Goal: Task Accomplishment & Management: Manage account settings

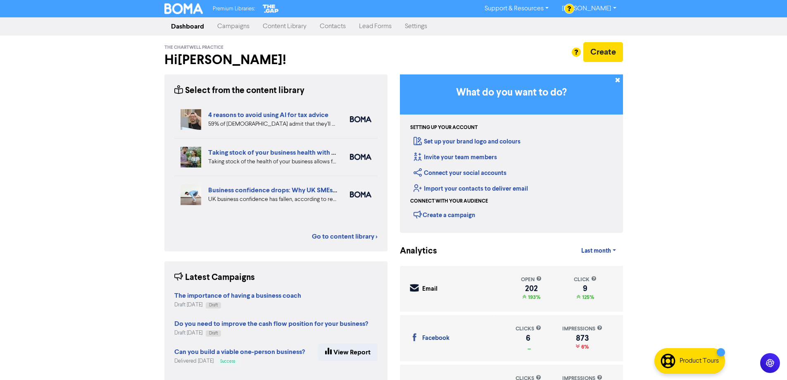
click at [238, 26] on link "Campaigns" at bounding box center [233, 26] width 45 height 17
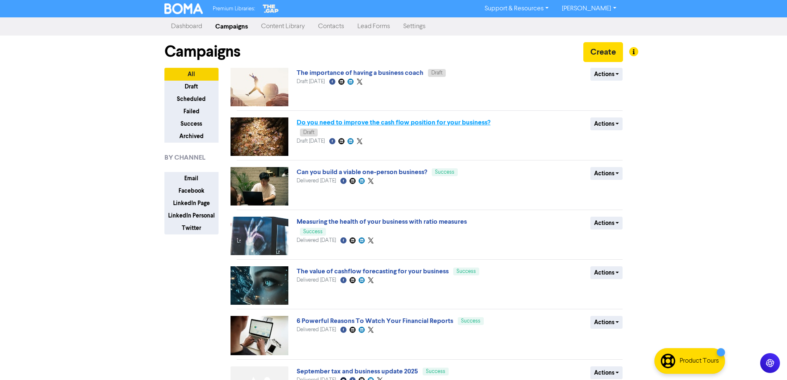
click at [431, 121] on link "Do you need to improve the cash flow position for your business?" at bounding box center [394, 122] width 194 height 8
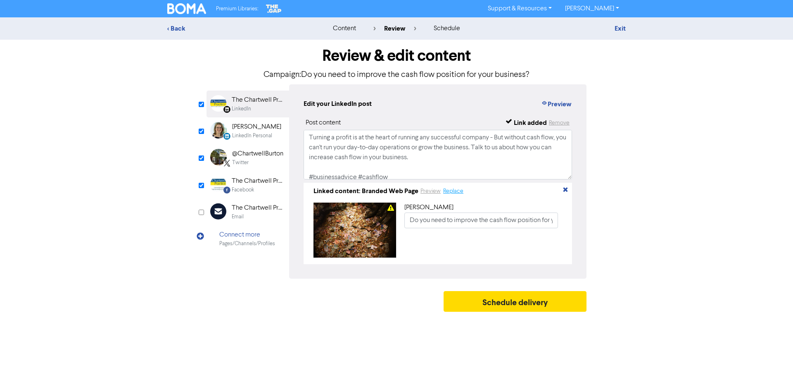
click at [451, 193] on button "Replace" at bounding box center [453, 191] width 21 height 10
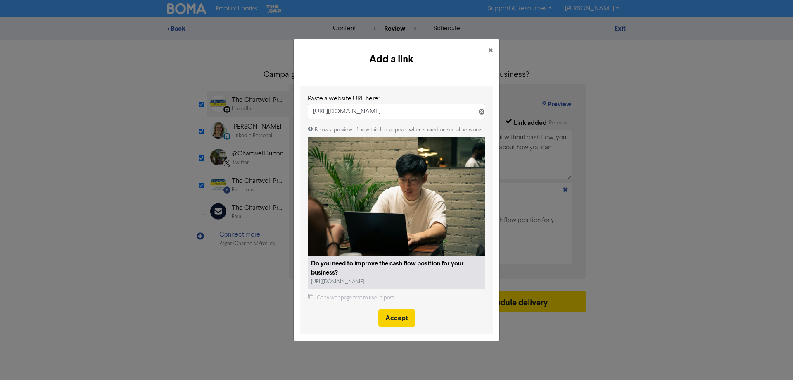
type input "[URL][DOMAIN_NAME]"
click at [401, 319] on button "Accept" at bounding box center [396, 317] width 37 height 17
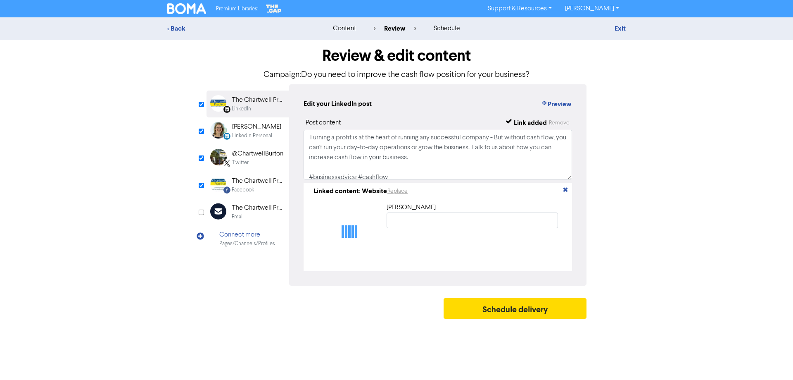
type input "Do you need to improve the cash flow position for your business?"
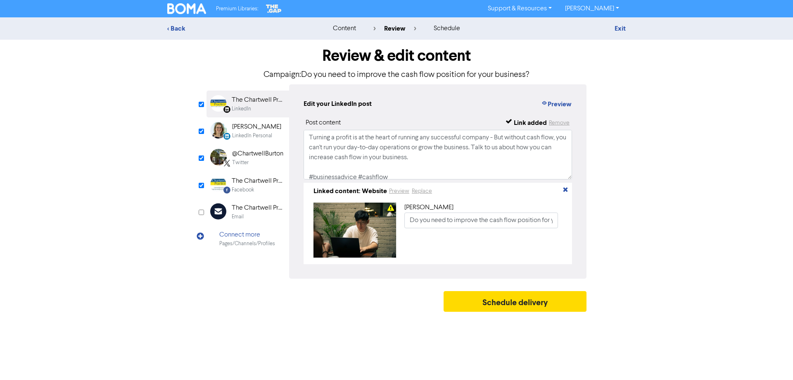
click at [250, 130] on div "[PERSON_NAME]" at bounding box center [256, 127] width 49 height 10
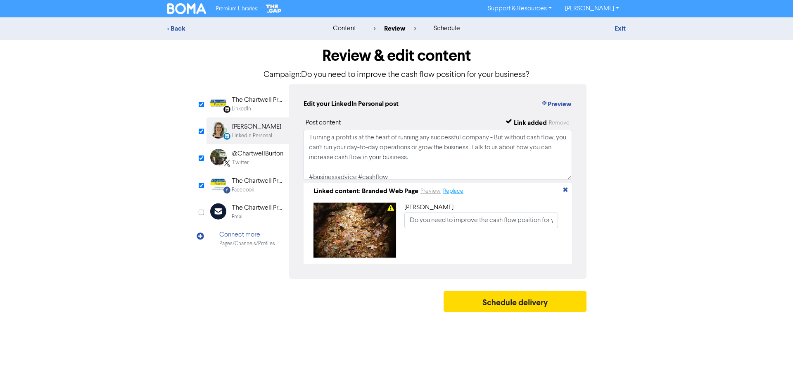
click at [453, 193] on button "Replace" at bounding box center [453, 191] width 21 height 10
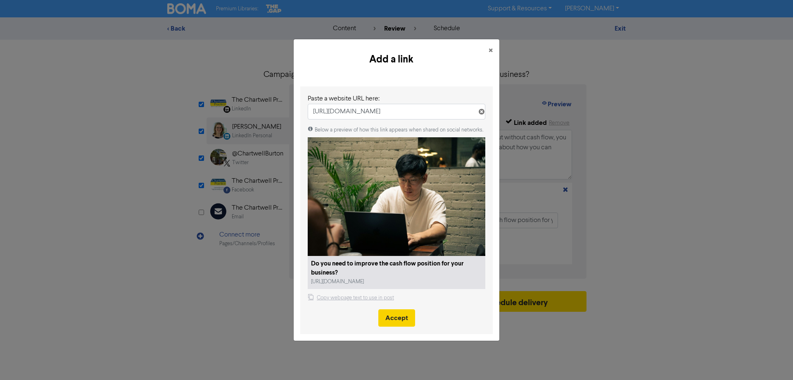
type input "[URL][DOMAIN_NAME]"
click at [399, 324] on button "Accept" at bounding box center [396, 317] width 37 height 17
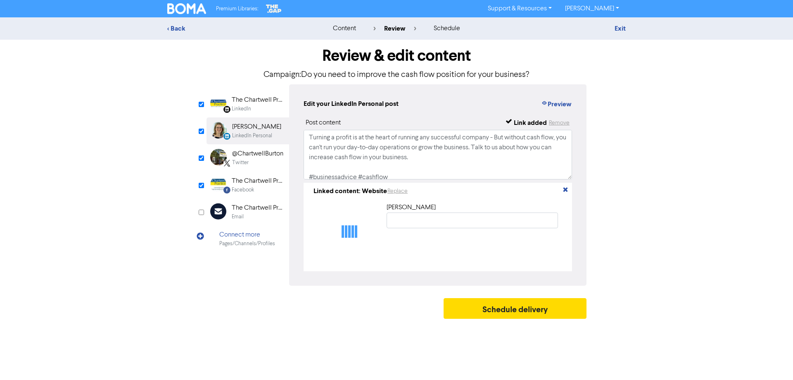
type input "Do you need to improve the cash flow position for your business?"
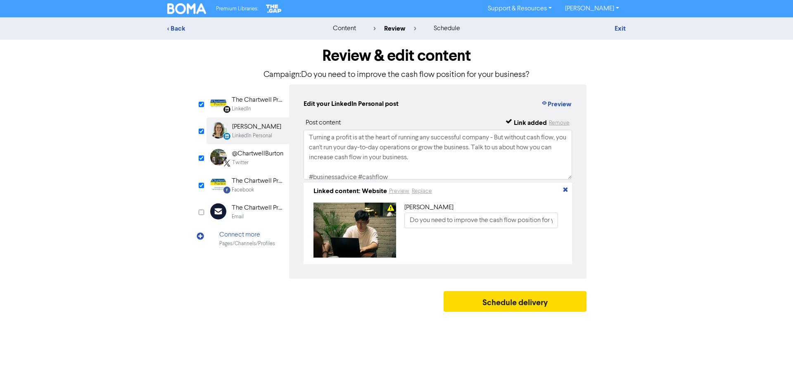
click at [259, 159] on div "Twitter" at bounding box center [257, 163] width 51 height 8
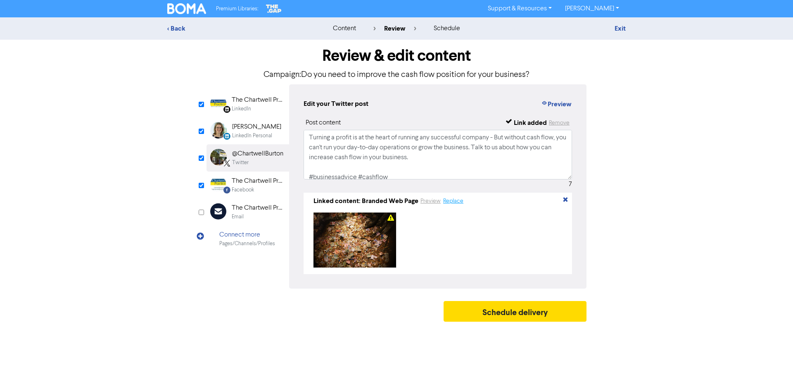
click at [457, 202] on button "Replace" at bounding box center [453, 201] width 21 height 10
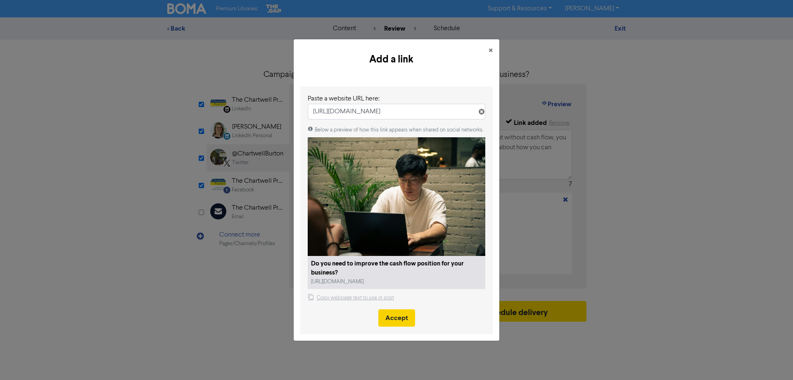
type input "[URL][DOMAIN_NAME]"
click at [397, 321] on button "Accept" at bounding box center [396, 317] width 37 height 17
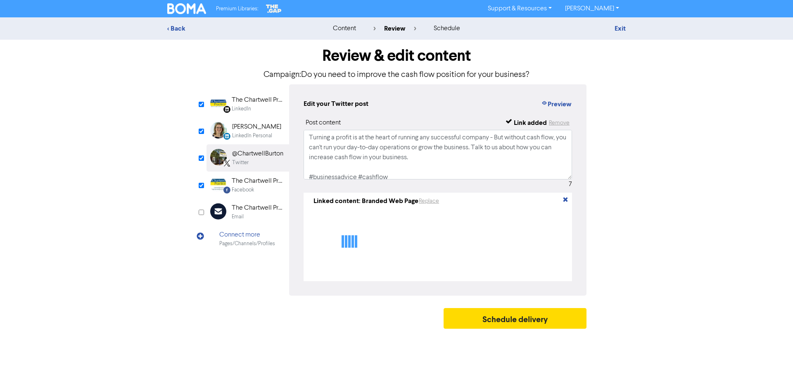
type textarea "Turning a profit is at the heart of running any successful company - But withou…"
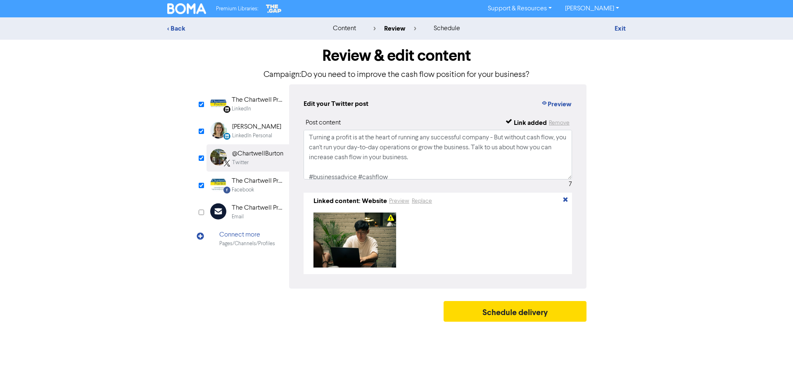
click at [279, 188] on div "Facebook" at bounding box center [258, 190] width 53 height 8
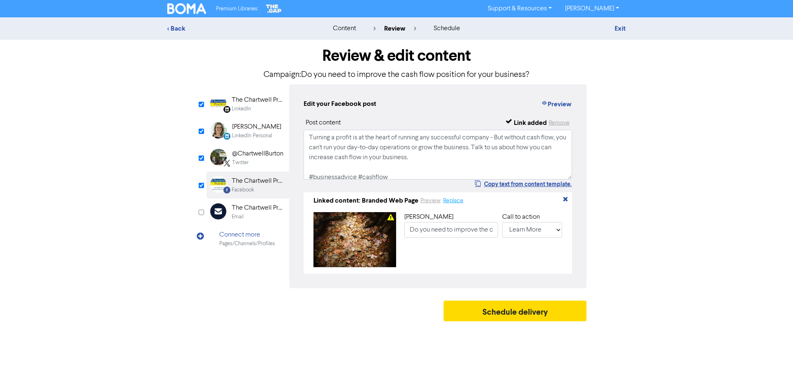
click at [453, 204] on button "Replace" at bounding box center [453, 201] width 21 height 10
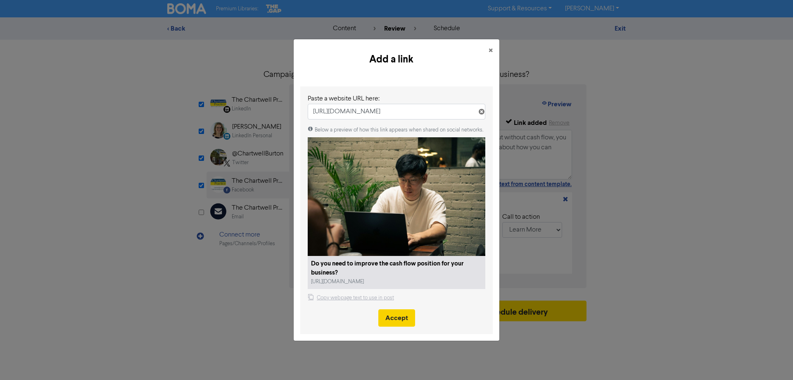
type input "[URL][DOMAIN_NAME]"
click at [389, 323] on button "Accept" at bounding box center [396, 317] width 37 height 17
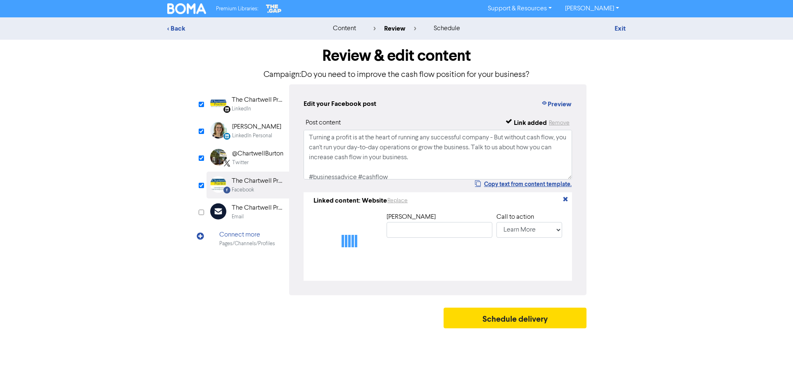
type input "Do you need to improve the cash flow position for your business?"
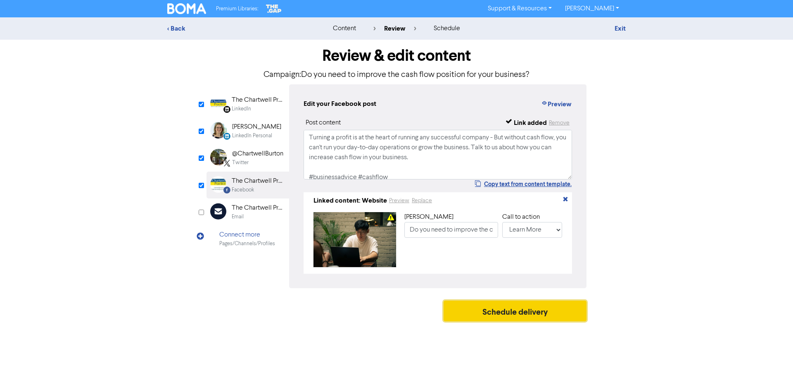
click at [511, 320] on button "Schedule delivery" at bounding box center [515, 310] width 143 height 21
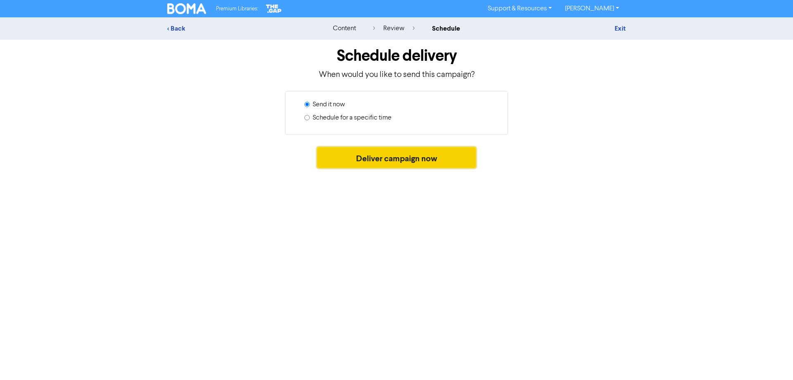
click at [381, 159] on button "Deliver campaign now" at bounding box center [396, 157] width 159 height 21
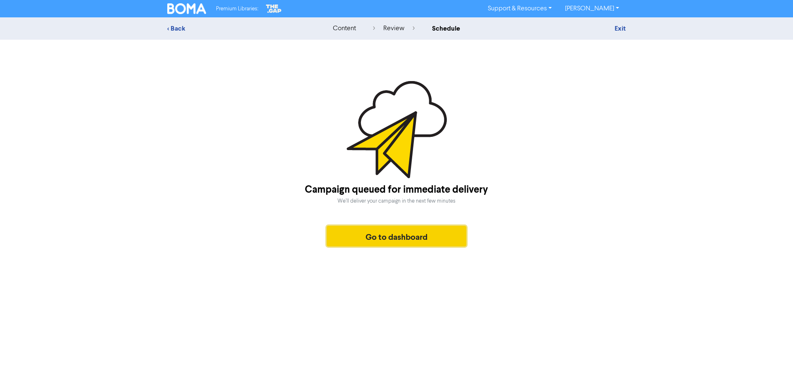
click at [399, 233] on button "Go to dashboard" at bounding box center [397, 236] width 140 height 21
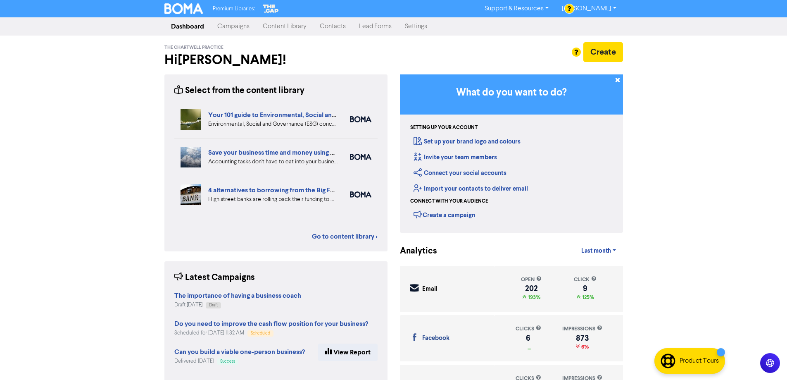
click at [234, 25] on link "Campaigns" at bounding box center [233, 26] width 45 height 17
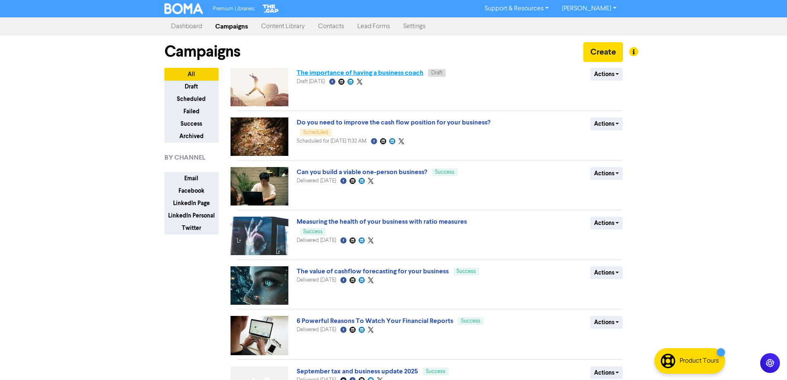
click at [338, 73] on link "The importance of having a business coach" at bounding box center [360, 73] width 127 height 8
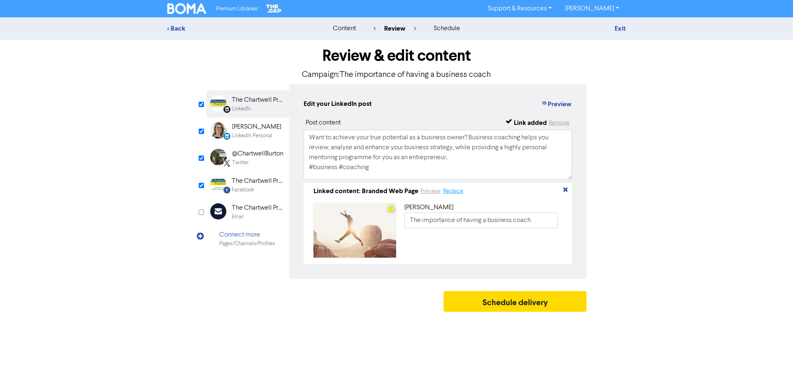
click at [453, 193] on button "Replace" at bounding box center [453, 191] width 21 height 10
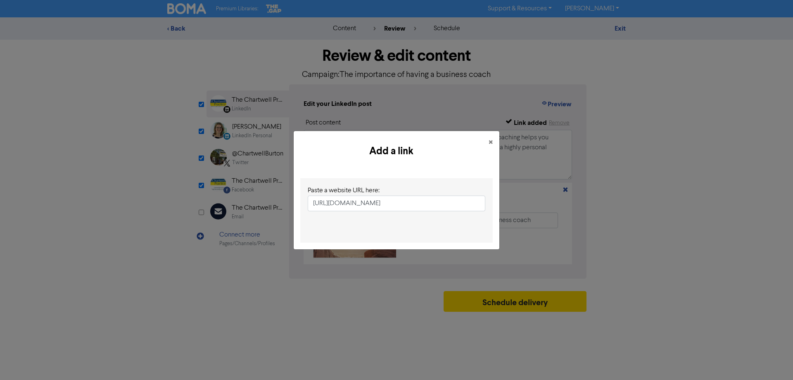
scroll to position [0, 66]
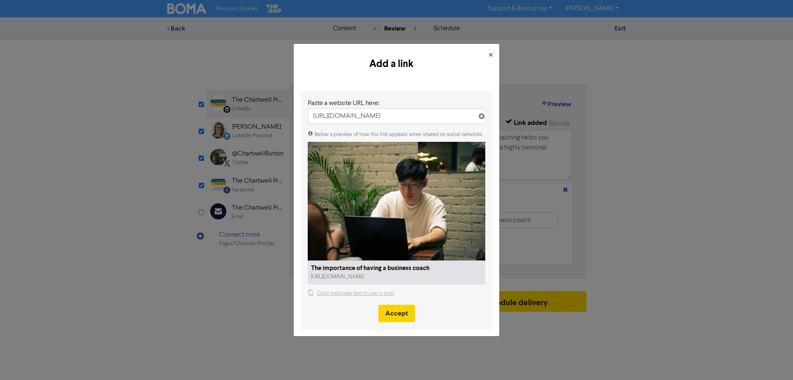
type input "[URL][DOMAIN_NAME]"
click at [399, 316] on button "Accept" at bounding box center [396, 312] width 37 height 17
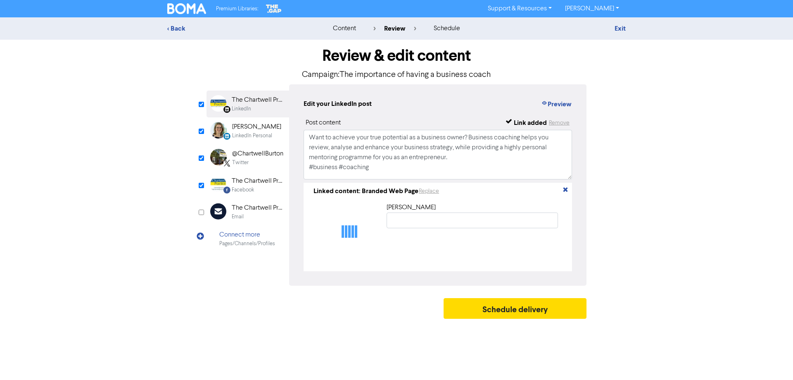
click at [248, 130] on div "[PERSON_NAME]" at bounding box center [256, 127] width 49 height 10
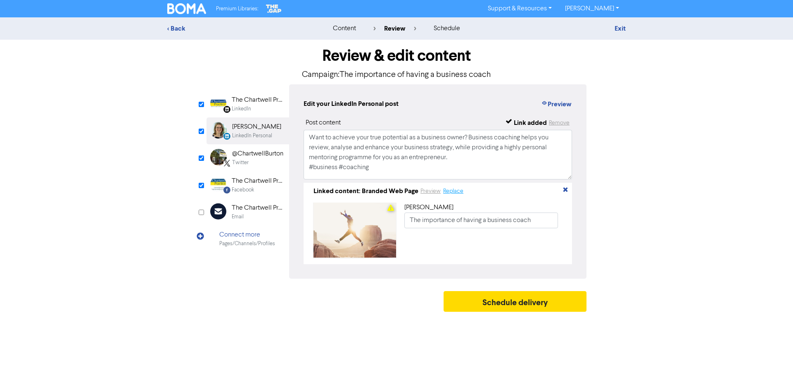
click at [454, 191] on button "Replace" at bounding box center [453, 191] width 21 height 10
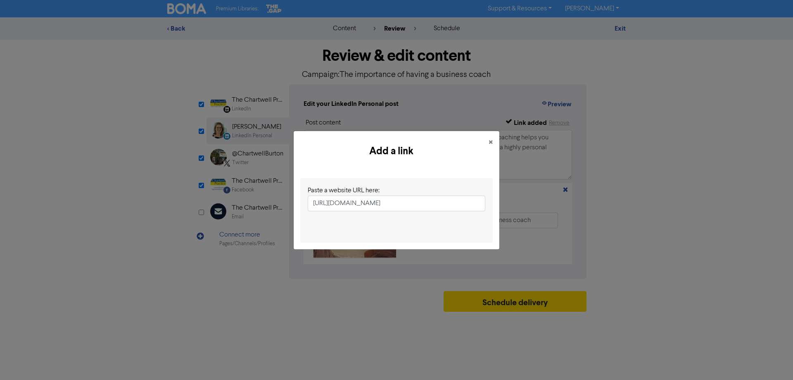
scroll to position [0, 66]
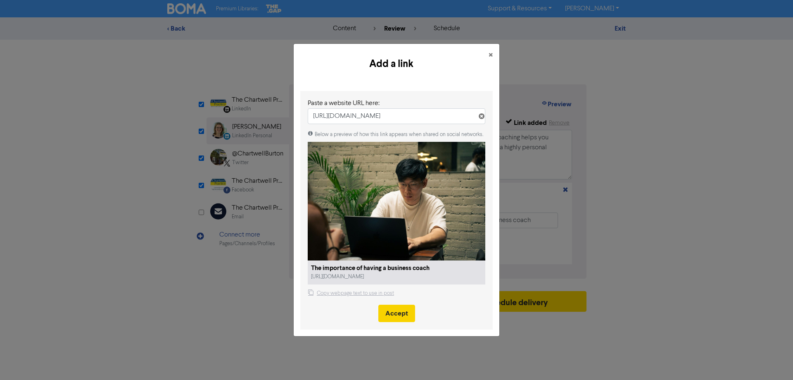
type input "[URL][DOMAIN_NAME]"
click at [395, 316] on button "Accept" at bounding box center [396, 312] width 37 height 17
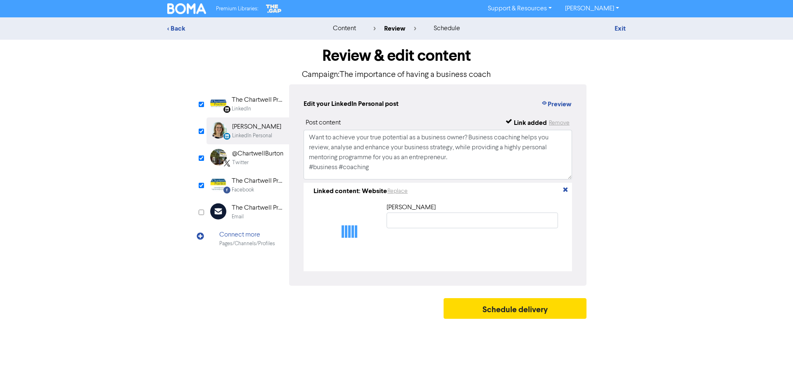
type input "The importance of having a business coach"
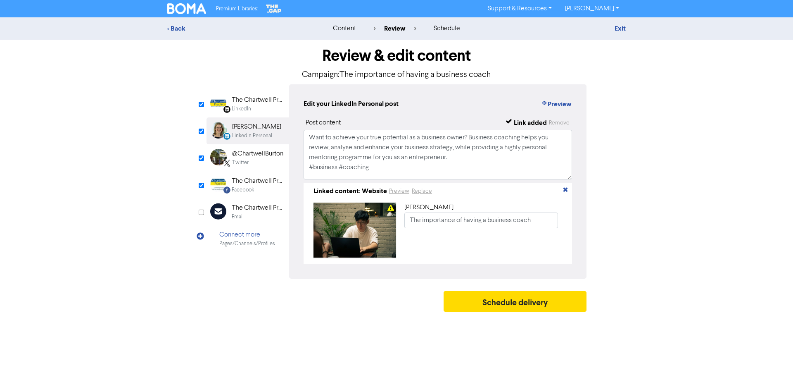
click at [258, 158] on div "@ChartwellBurton" at bounding box center [257, 154] width 51 height 10
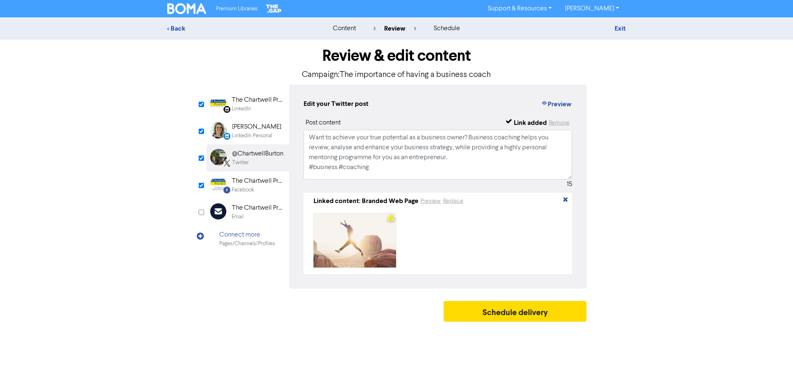
click at [249, 105] on div "LinkedIn" at bounding box center [241, 109] width 19 height 8
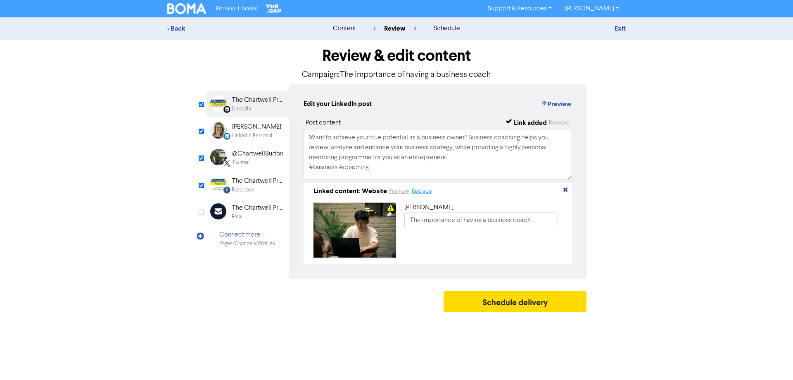
click at [422, 192] on button "Replace" at bounding box center [421, 191] width 21 height 10
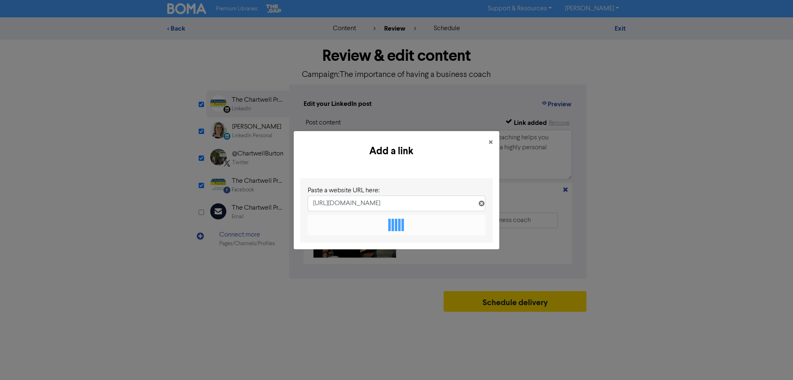
scroll to position [0, 66]
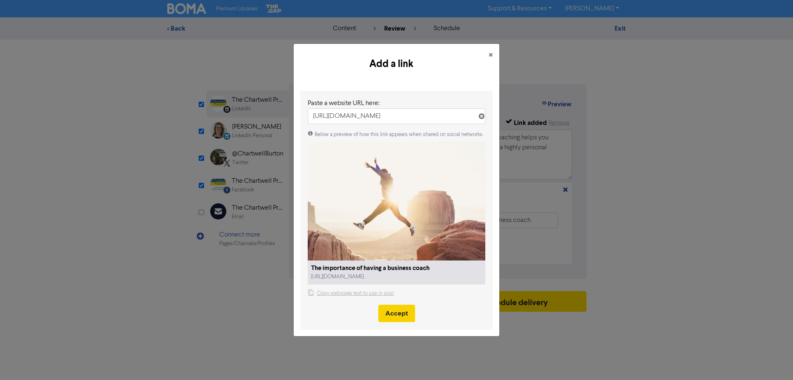
type input "[URL][DOMAIN_NAME]"
click at [402, 313] on button "Accept" at bounding box center [396, 312] width 37 height 17
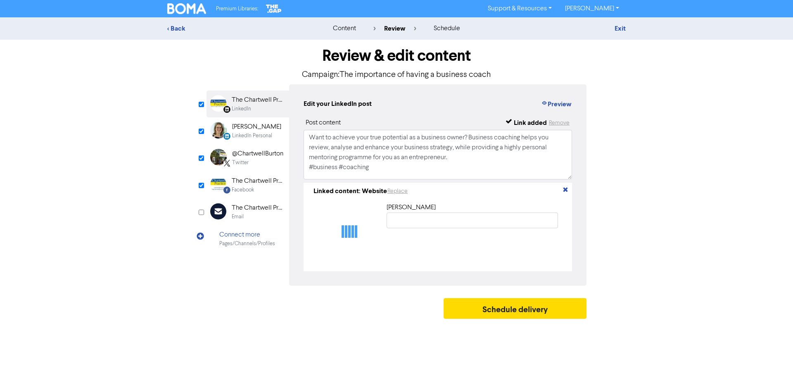
type input "The importance of having a business coach"
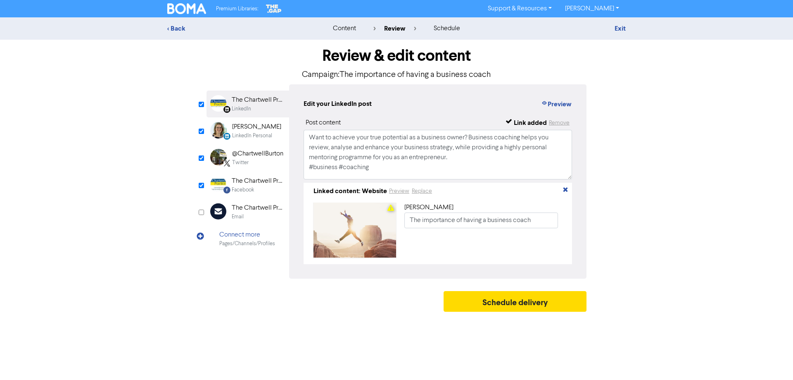
click at [253, 130] on div "[PERSON_NAME]" at bounding box center [256, 127] width 49 height 10
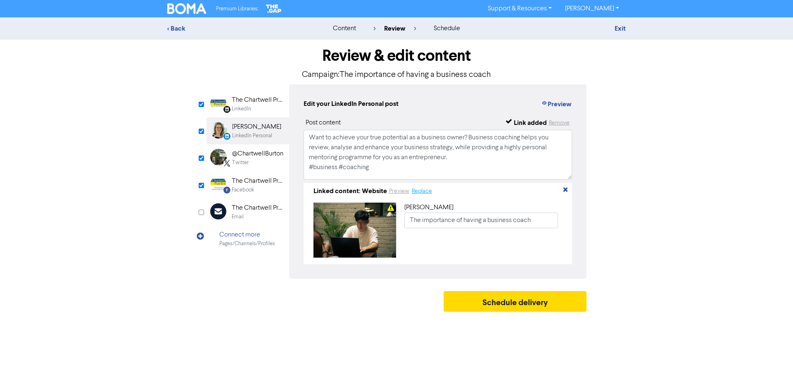
click at [422, 193] on button "Replace" at bounding box center [421, 191] width 21 height 10
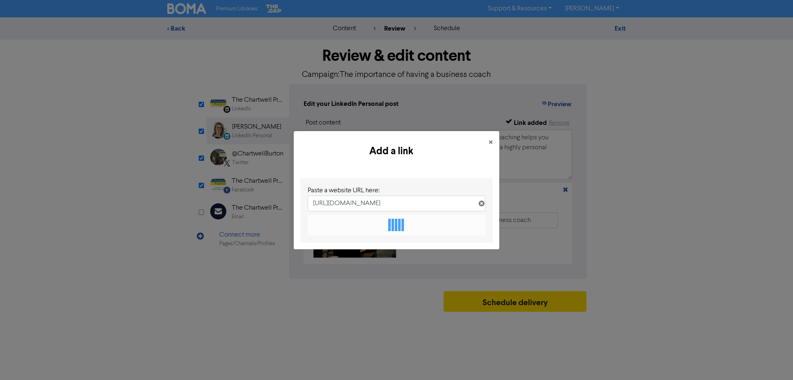
scroll to position [0, 66]
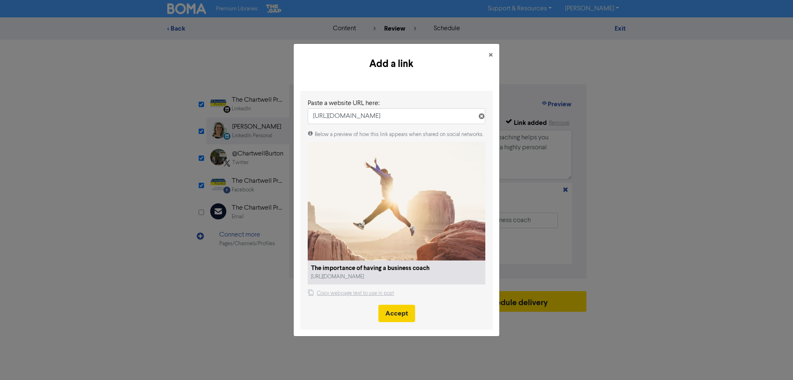
type input "[URL][DOMAIN_NAME]"
click at [393, 314] on button "Accept" at bounding box center [396, 312] width 37 height 17
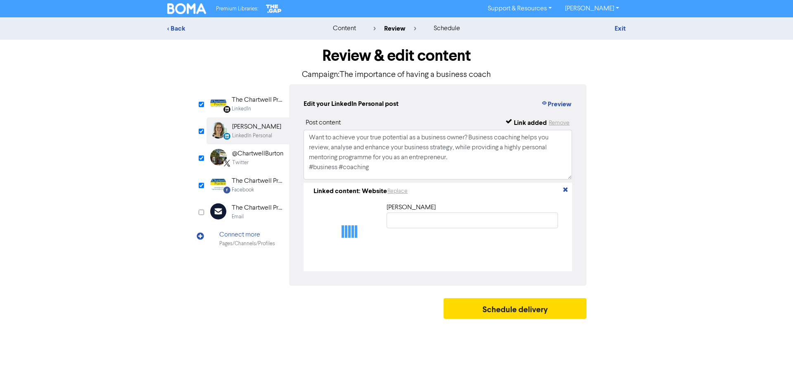
type input "The importance of having a business coach"
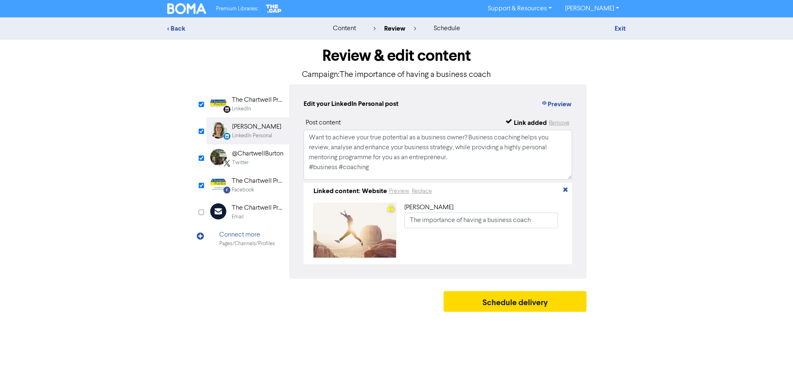
click at [246, 159] on div "Twitter" at bounding box center [240, 163] width 17 height 8
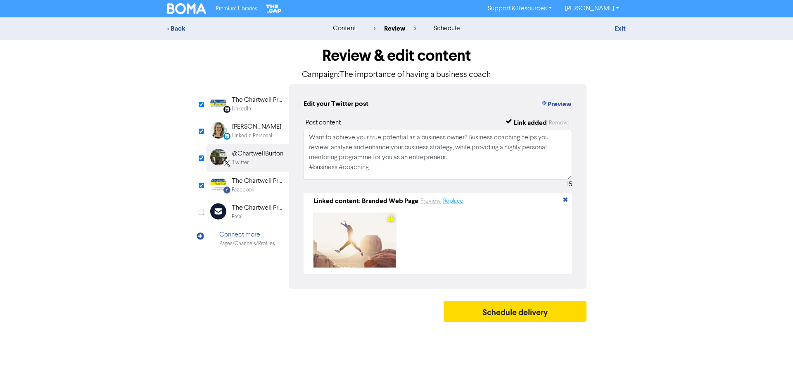
click at [457, 204] on button "Replace" at bounding box center [453, 201] width 21 height 10
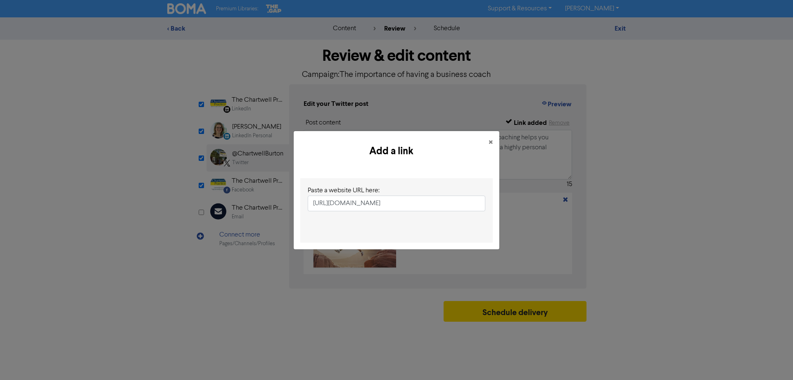
scroll to position [0, 66]
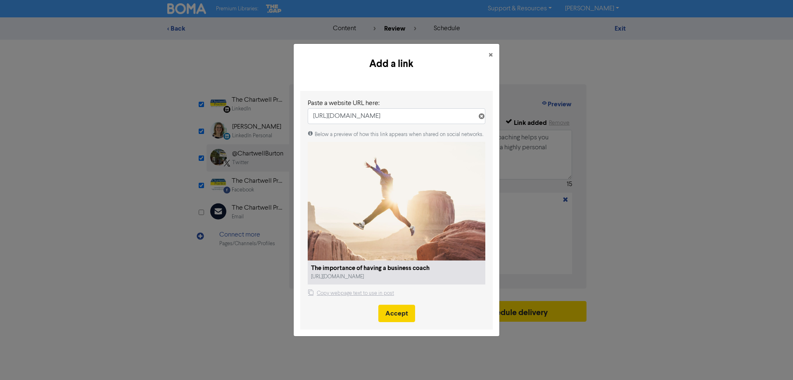
type input "[URL][DOMAIN_NAME]"
click at [394, 315] on button "Accept" at bounding box center [396, 312] width 37 height 17
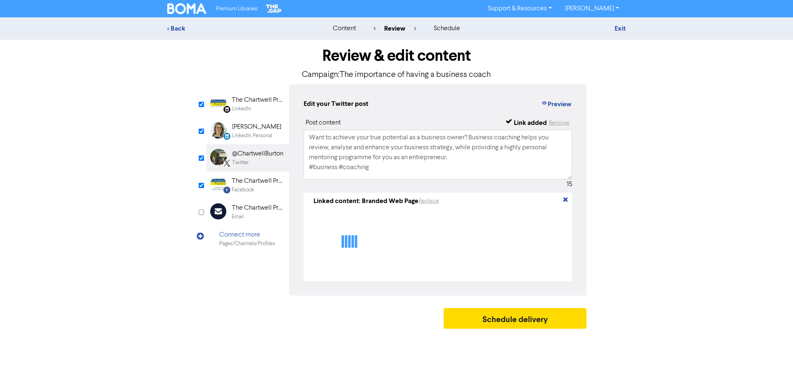
type textarea "Want to achieve your true potential as a business owner? Business coaching help…"
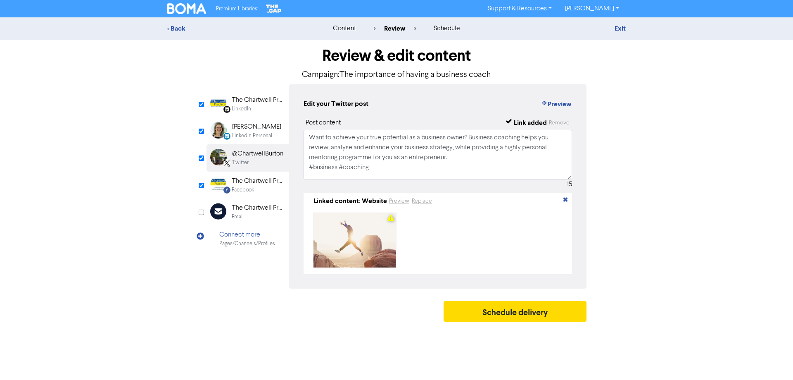
click at [235, 186] on div "Facebook" at bounding box center [243, 190] width 22 height 8
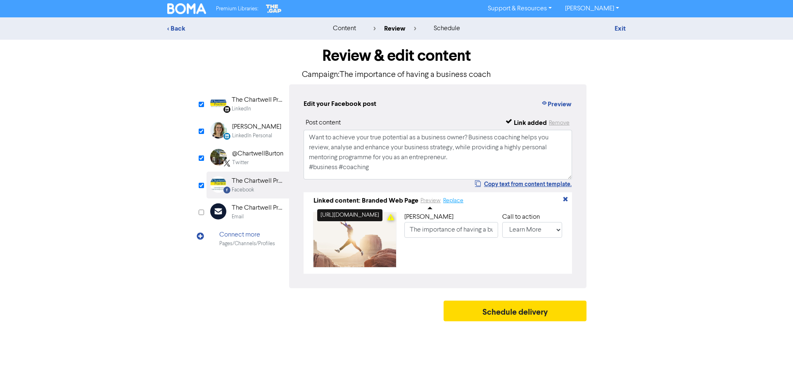
click at [452, 201] on button "Replace" at bounding box center [453, 201] width 21 height 10
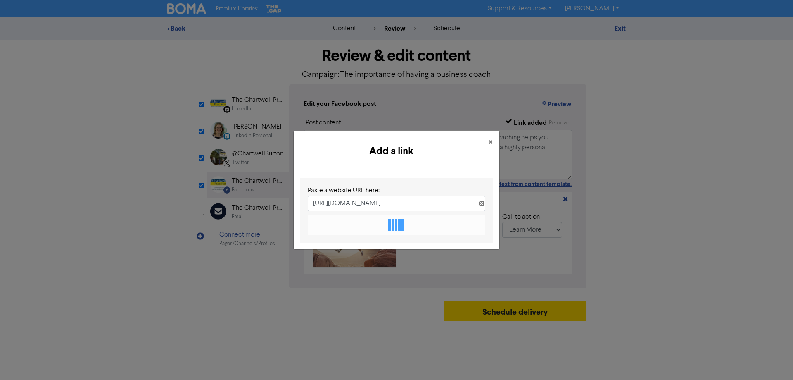
scroll to position [0, 66]
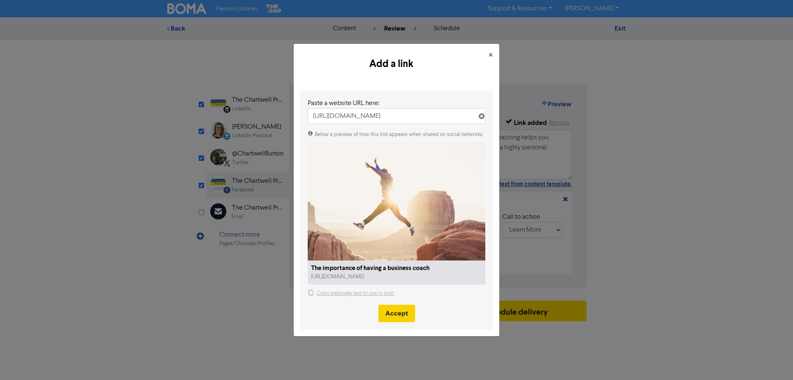
type input "[URL][DOMAIN_NAME]"
click at [395, 313] on button "Accept" at bounding box center [396, 312] width 37 height 17
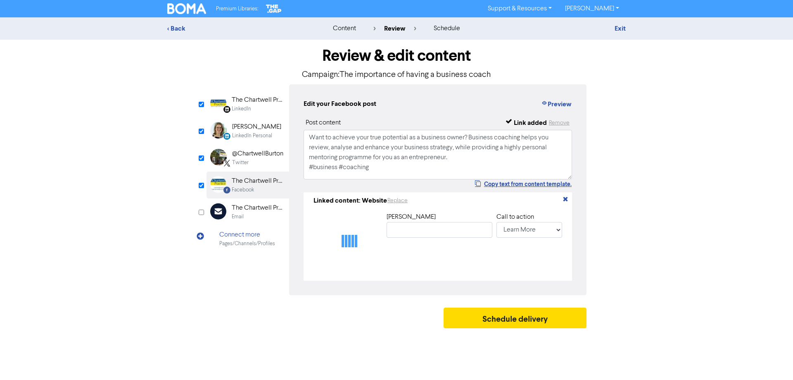
type input "The importance of having a business coach"
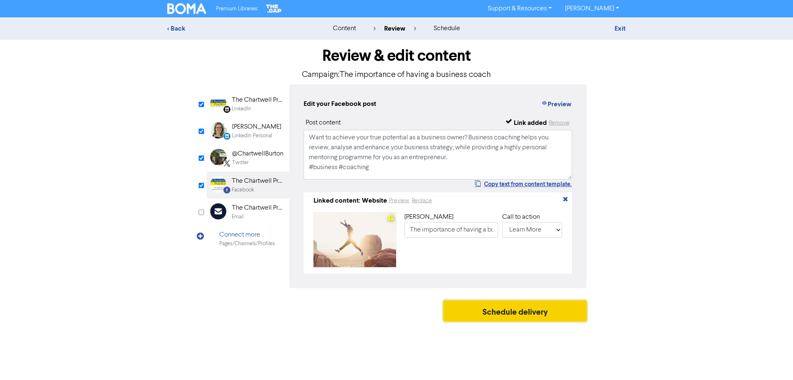
click at [504, 317] on button "Schedule delivery" at bounding box center [515, 310] width 143 height 21
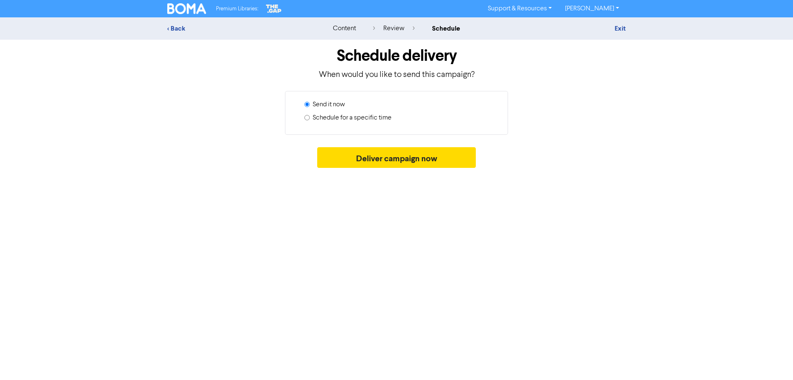
click at [366, 118] on label "Schedule for a specific time" at bounding box center [352, 118] width 79 height 10
click at [310, 118] on input "Schedule for a specific time" at bounding box center [306, 117] width 5 height 5
radio input "true"
radio input "false"
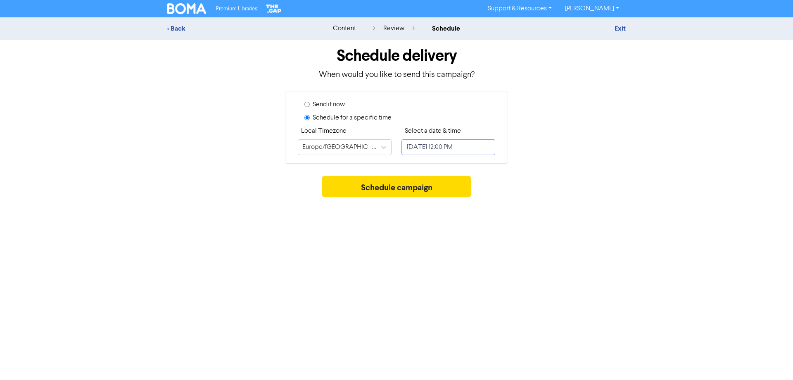
click at [437, 151] on input "[DATE] 12:00 PM" at bounding box center [449, 147] width 94 height 16
select select "9"
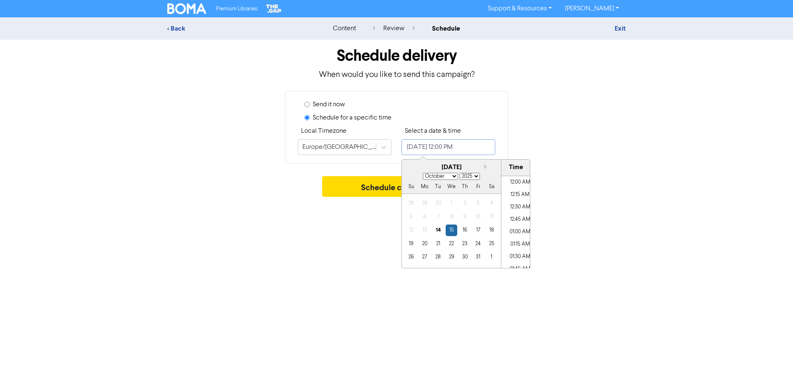
scroll to position [555, 0]
click at [467, 232] on div "16" at bounding box center [464, 229] width 11 height 11
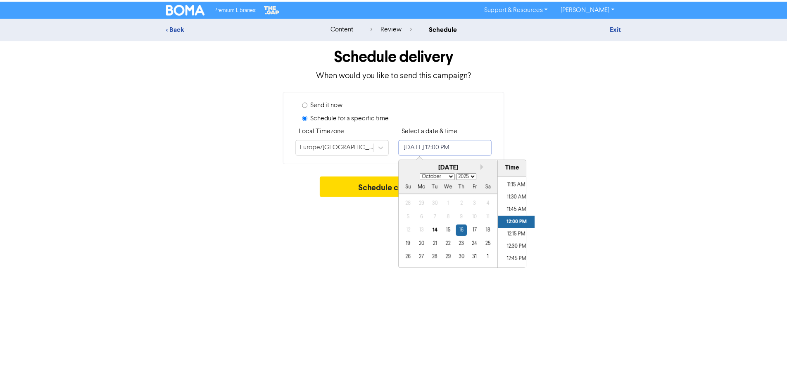
scroll to position [539, 0]
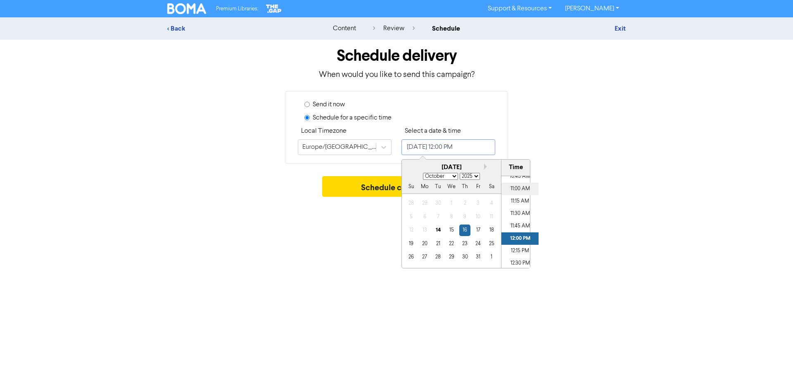
click at [509, 189] on li "11:00 AM" at bounding box center [520, 189] width 37 height 12
type input "[DATE] 11:00 AM"
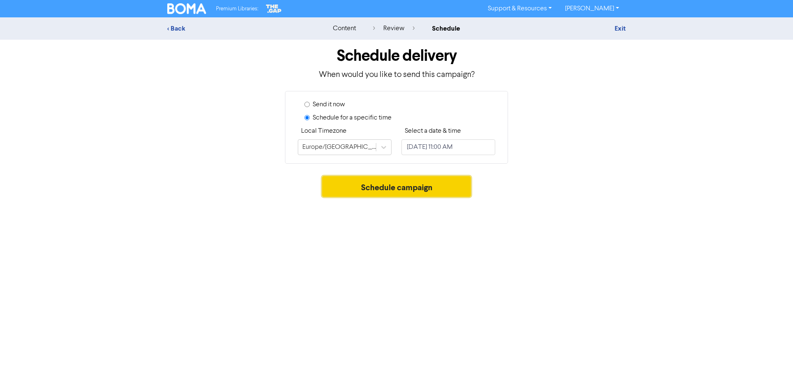
click at [359, 185] on button "Schedule campaign" at bounding box center [396, 186] width 149 height 21
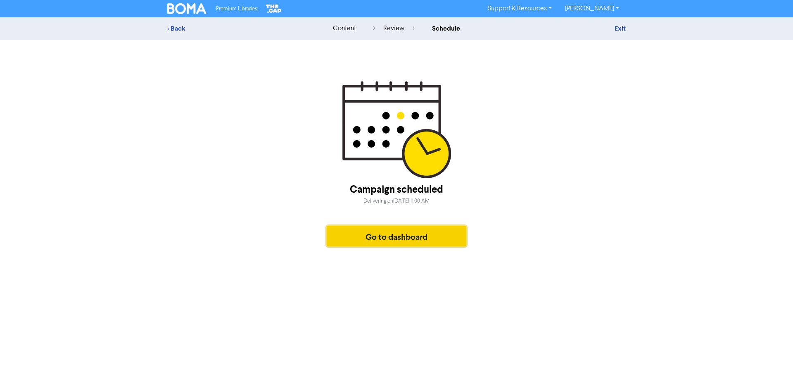
click at [408, 238] on button "Go to dashboard" at bounding box center [397, 236] width 140 height 21
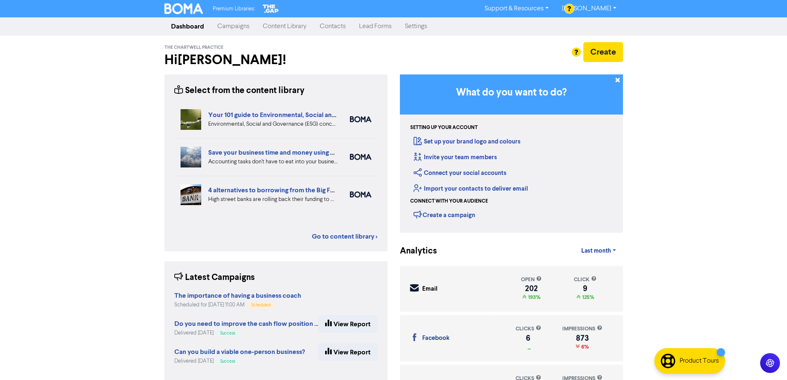
click at [232, 27] on link "Campaigns" at bounding box center [233, 26] width 45 height 17
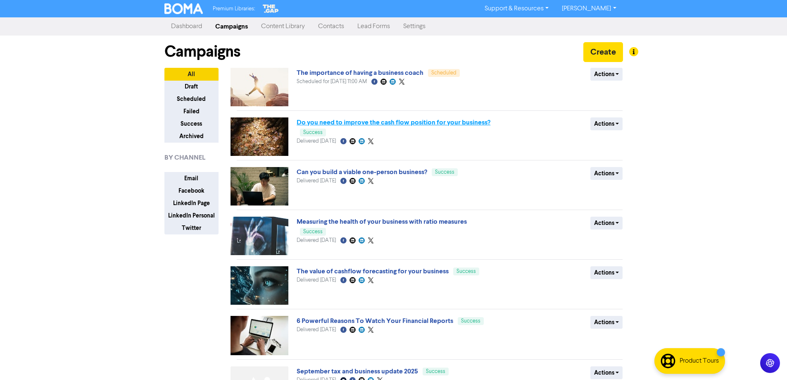
click at [371, 124] on link "Do you need to improve the cash flow position for your business?" at bounding box center [394, 122] width 194 height 8
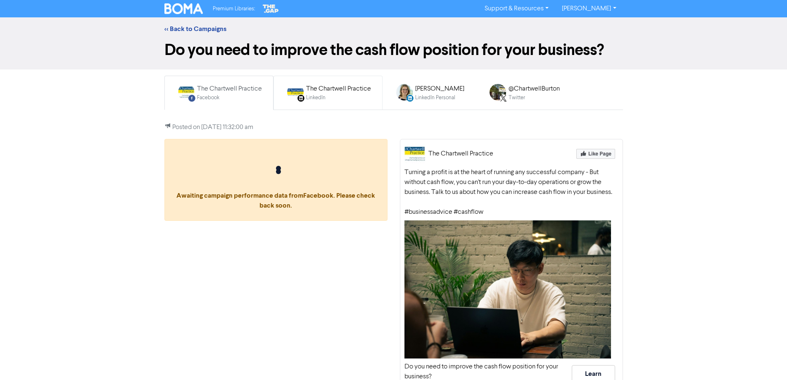
click at [352, 92] on div "The Chartwell Practice" at bounding box center [338, 89] width 65 height 10
click at [197, 28] on link "<< Back to Campaigns" at bounding box center [195, 29] width 62 height 8
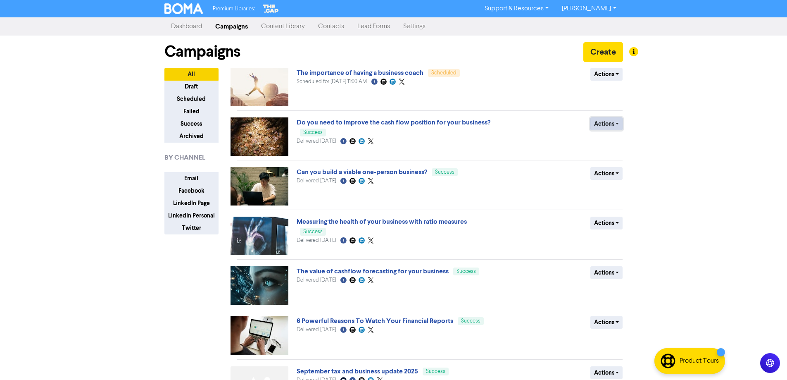
click at [615, 121] on button "Actions" at bounding box center [606, 123] width 33 height 13
click at [606, 143] on button "Duplicate" at bounding box center [623, 141] width 65 height 13
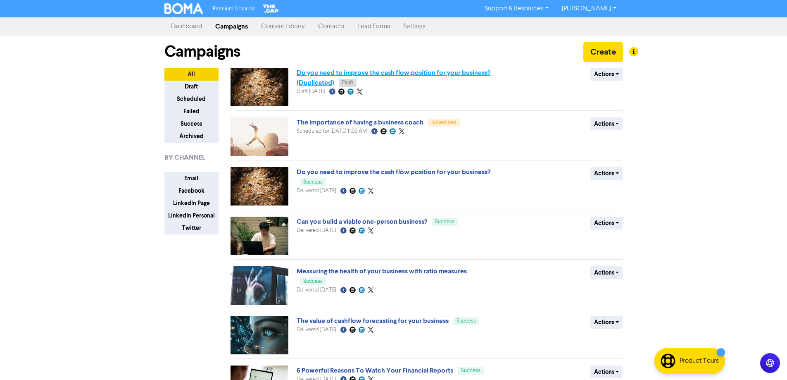
click at [342, 74] on link "Do you need to improve the cash flow position for your business? (Duplicated)" at bounding box center [394, 78] width 194 height 18
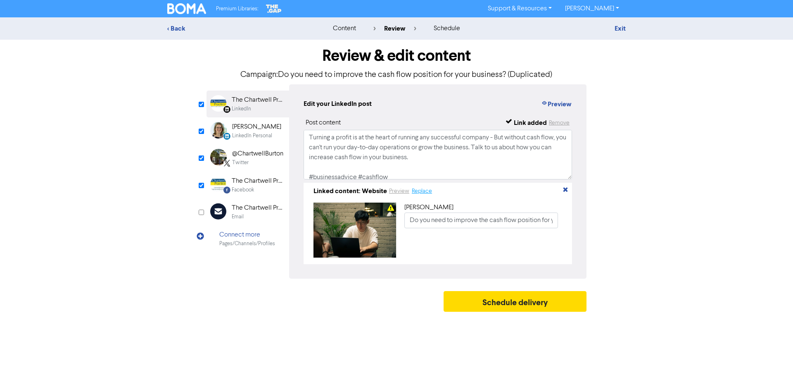
click at [426, 193] on button "Replace" at bounding box center [421, 191] width 21 height 10
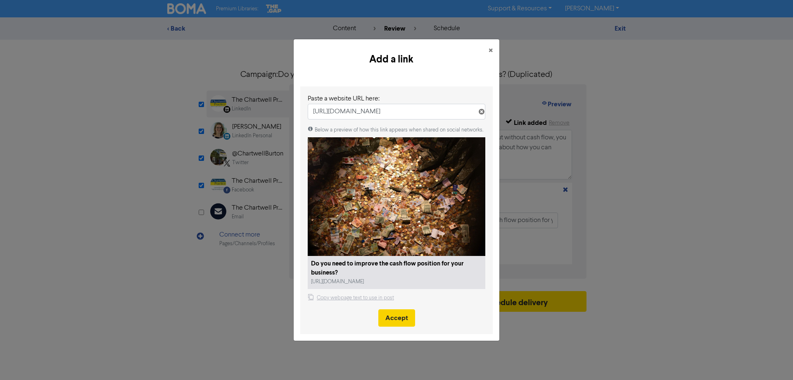
type input "[URL][DOMAIN_NAME]"
click at [400, 319] on button "Accept" at bounding box center [396, 317] width 37 height 17
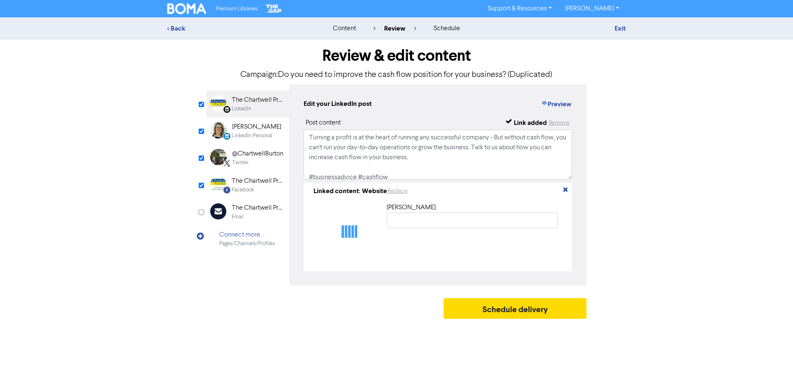
type input "Do you need to improve the cash flow position for your business?"
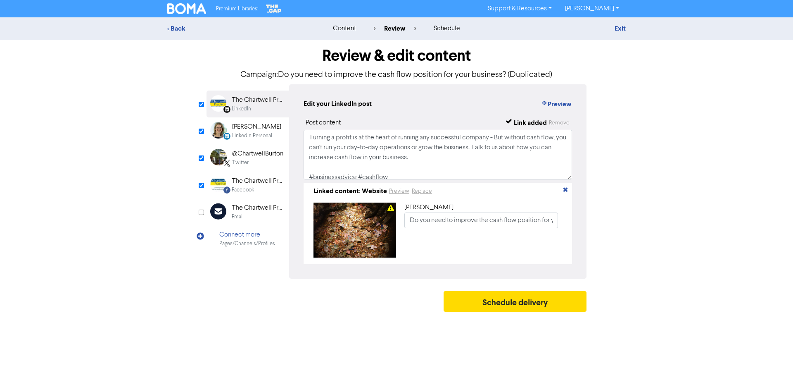
click at [267, 133] on div "LinkedIn Personal" at bounding box center [252, 136] width 40 height 8
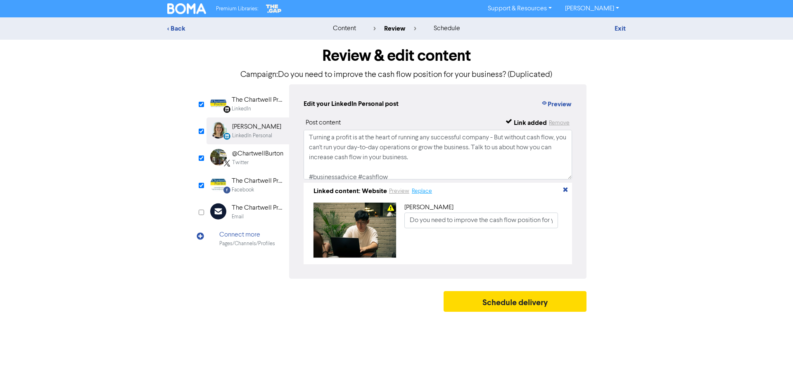
click at [427, 195] on button "Replace" at bounding box center [421, 191] width 21 height 10
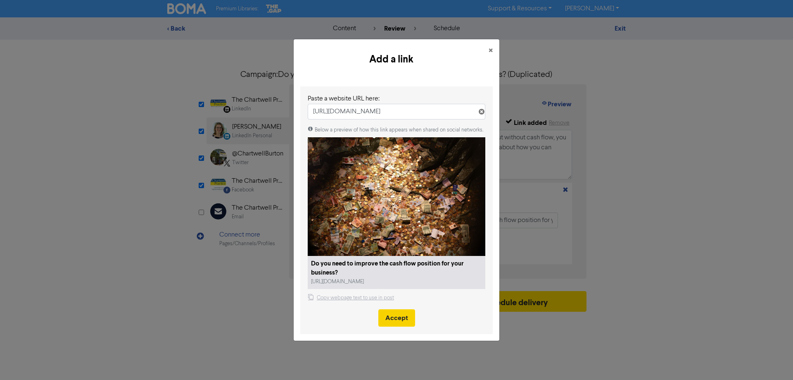
type input "[URL][DOMAIN_NAME]"
click at [397, 319] on button "Accept" at bounding box center [396, 317] width 37 height 17
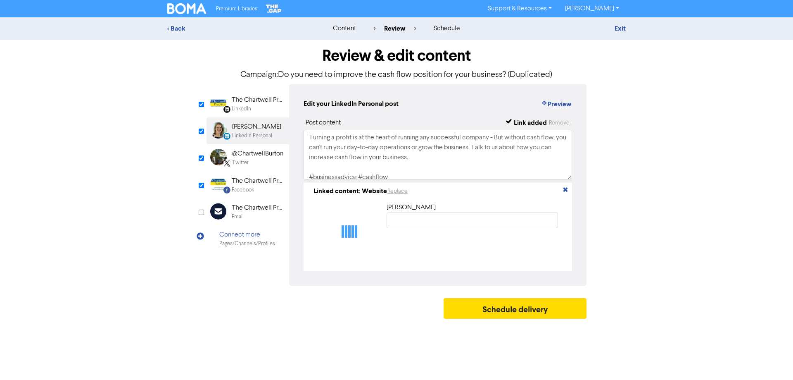
type input "Do you need to improve the cash flow position for your business?"
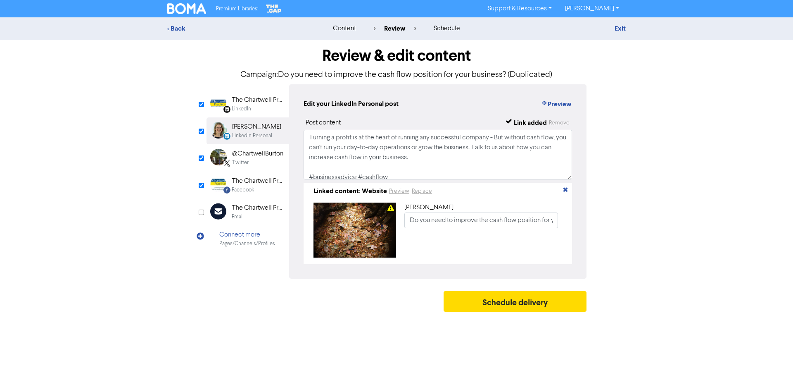
click at [245, 157] on div "@ChartwellBurton" at bounding box center [257, 154] width 51 height 10
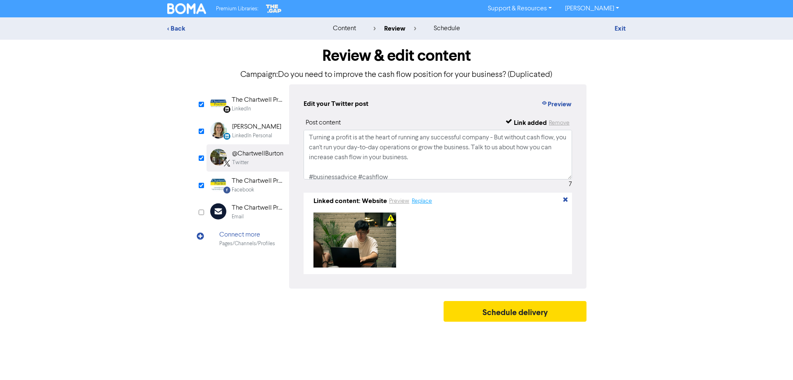
click at [417, 203] on button "Replace" at bounding box center [421, 201] width 21 height 10
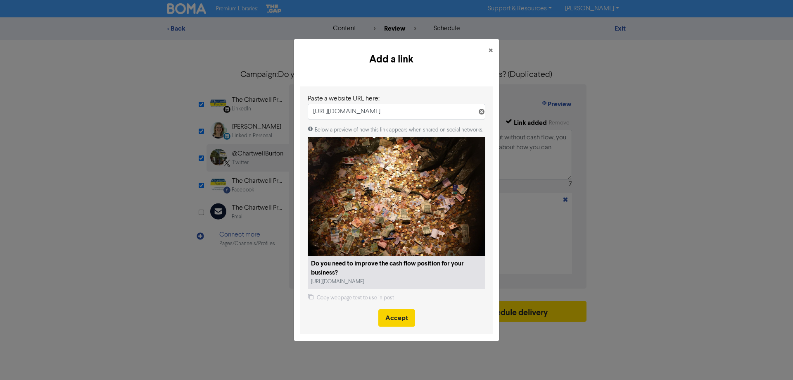
type input "[URL][DOMAIN_NAME]"
click at [396, 321] on button "Accept" at bounding box center [396, 317] width 37 height 17
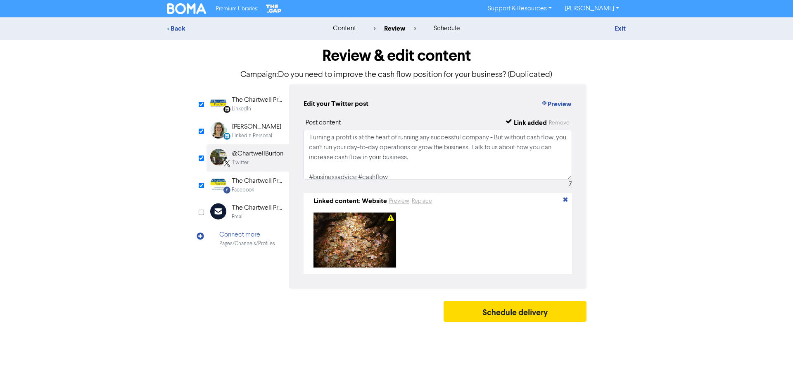
click at [250, 186] on div "Facebook" at bounding box center [243, 190] width 22 height 8
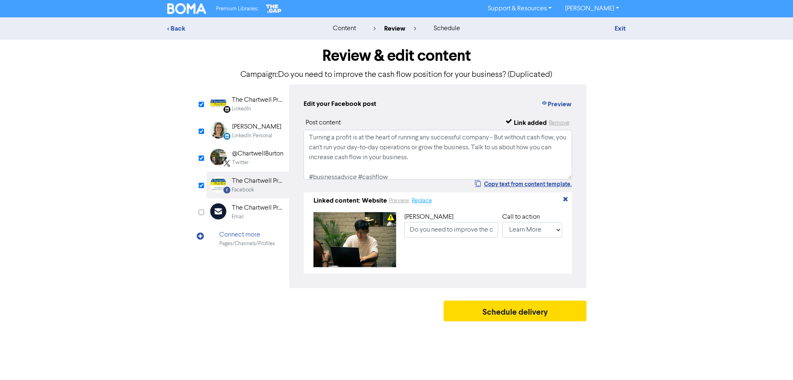
click at [426, 201] on button "Replace" at bounding box center [421, 201] width 21 height 10
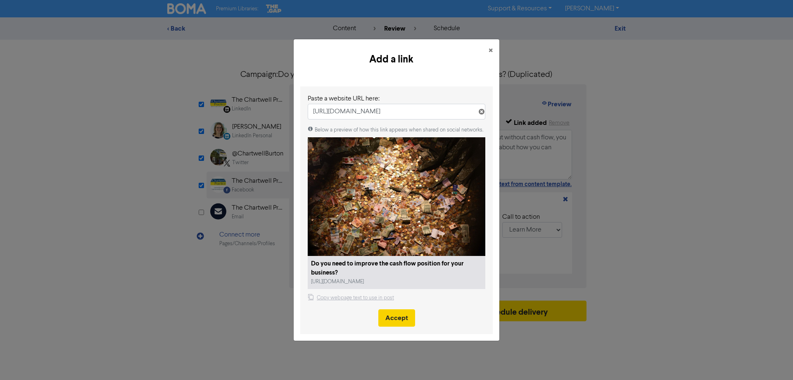
type input "[URL][DOMAIN_NAME]"
click at [404, 321] on button "Accept" at bounding box center [396, 317] width 37 height 17
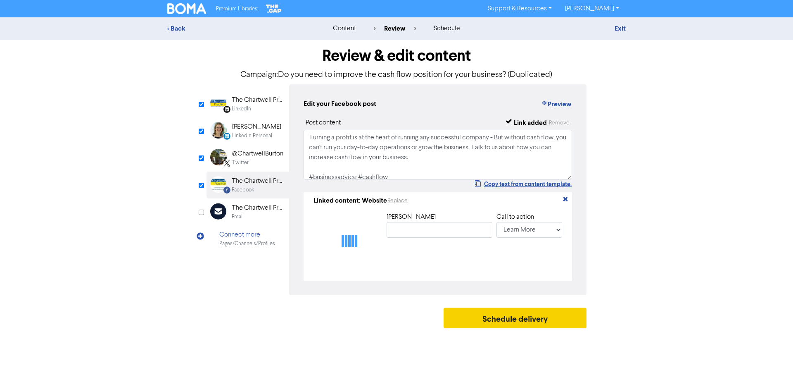
type input "Do you need to improve the cash flow position for your business?"
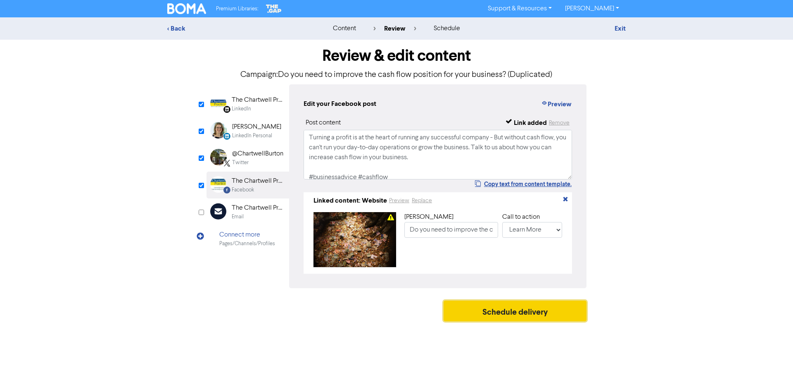
click at [518, 316] on button "Schedule delivery" at bounding box center [515, 310] width 143 height 21
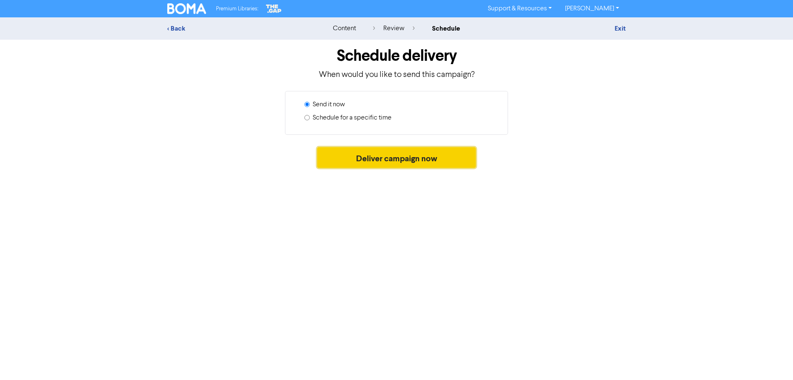
click at [402, 161] on button "Deliver campaign now" at bounding box center [396, 157] width 159 height 21
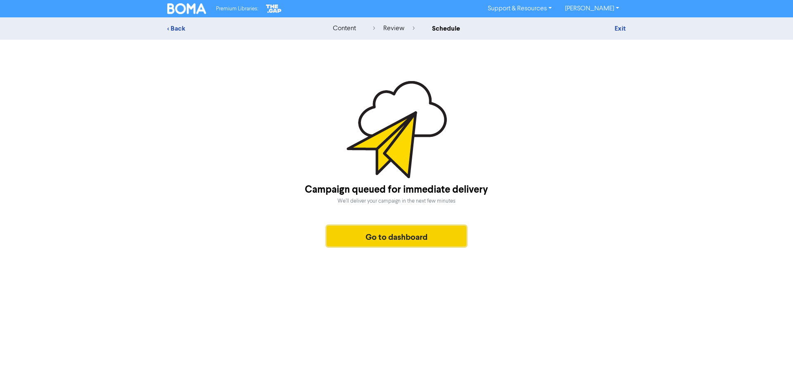
click at [395, 236] on button "Go to dashboard" at bounding box center [397, 236] width 140 height 21
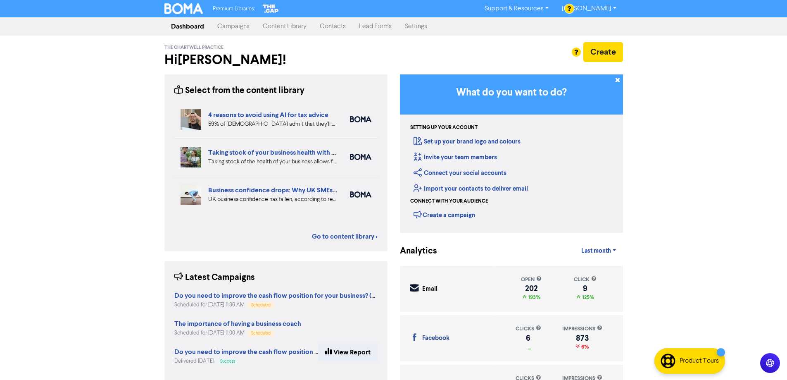
click at [228, 28] on link "Campaigns" at bounding box center [233, 26] width 45 height 17
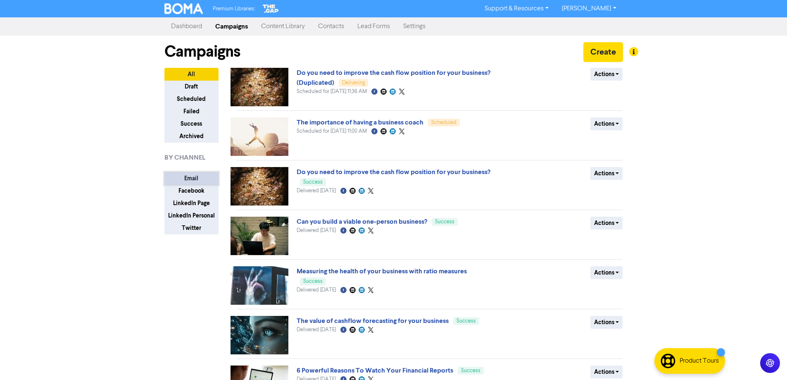
click at [188, 177] on button "Email" at bounding box center [191, 178] width 54 height 13
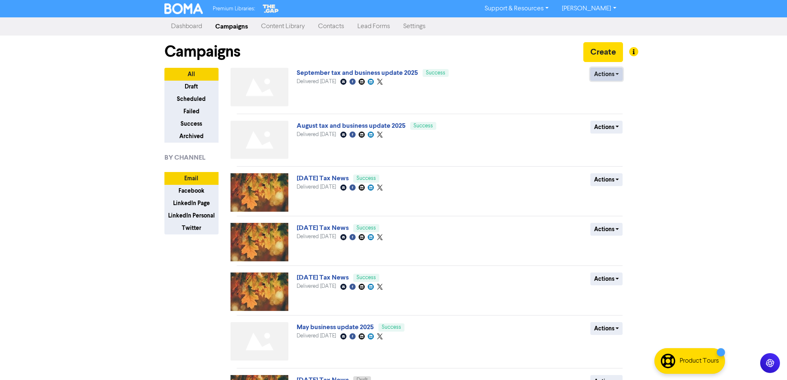
click at [614, 75] on button "Actions" at bounding box center [606, 74] width 33 height 13
click at [614, 92] on button "Duplicate" at bounding box center [623, 91] width 65 height 13
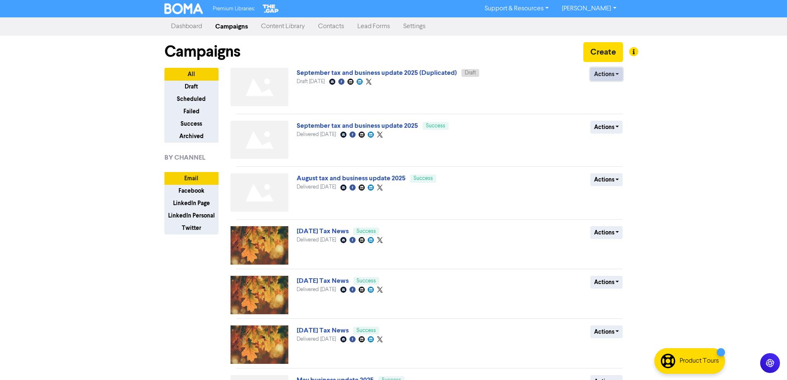
click at [604, 73] on button "Actions" at bounding box center [606, 74] width 33 height 13
click at [611, 119] on button "Rename" at bounding box center [623, 118] width 65 height 13
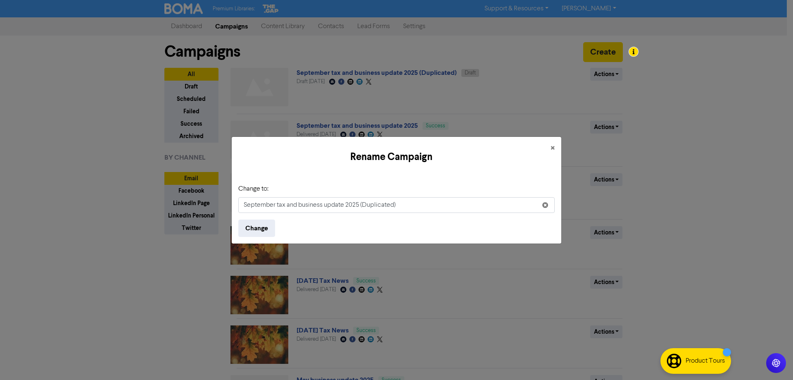
drag, startPoint x: 266, startPoint y: 205, endPoint x: 231, endPoint y: 206, distance: 35.9
click at [231, 206] on div "Rename Campaign × Change to: September tax and business update 2025 (Duplicated…" at bounding box center [396, 190] width 793 height 380
type input "October tax and business update 2025"
click at [263, 228] on button "Change" at bounding box center [256, 227] width 37 height 17
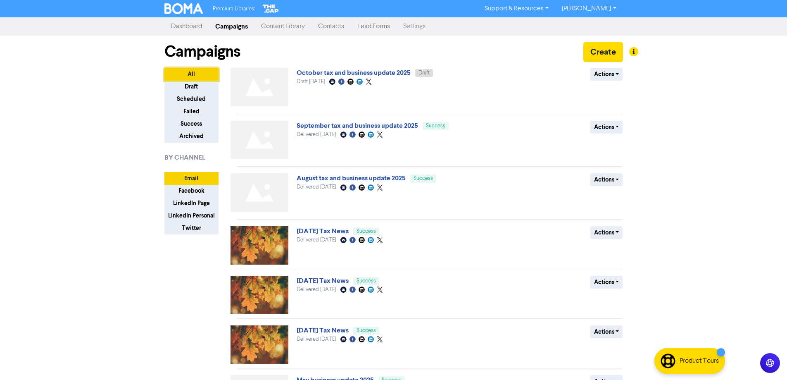
click at [196, 73] on button "All" at bounding box center [191, 74] width 54 height 13
click at [179, 23] on link "Dashboard" at bounding box center [186, 26] width 44 height 17
